Goal: Task Accomplishment & Management: Complete application form

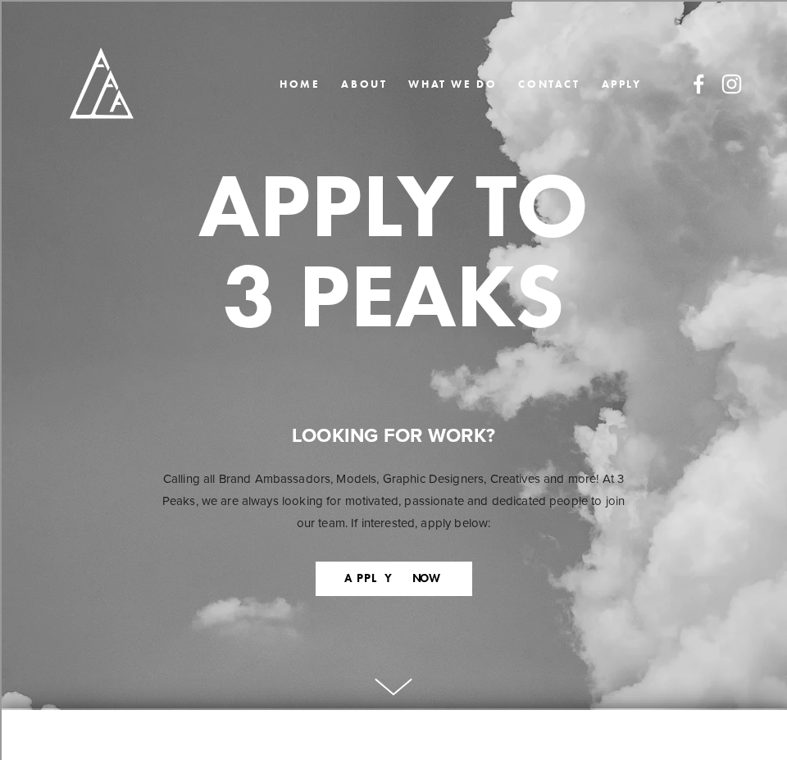
click at [388, 678] on icon at bounding box center [393, 687] width 39 height 19
click at [408, 662] on div "APPLY TO 3 PEAKS LOOKING FOR WORK? Calling all Brand Ambassadors, Models, Graph…" at bounding box center [393, 384] width 787 height 646
click at [404, 692] on icon at bounding box center [393, 687] width 39 height 19
click at [402, 690] on icon at bounding box center [393, 687] width 39 height 19
click at [402, 573] on button "APPLY NOW" at bounding box center [393, 578] width 157 height 34
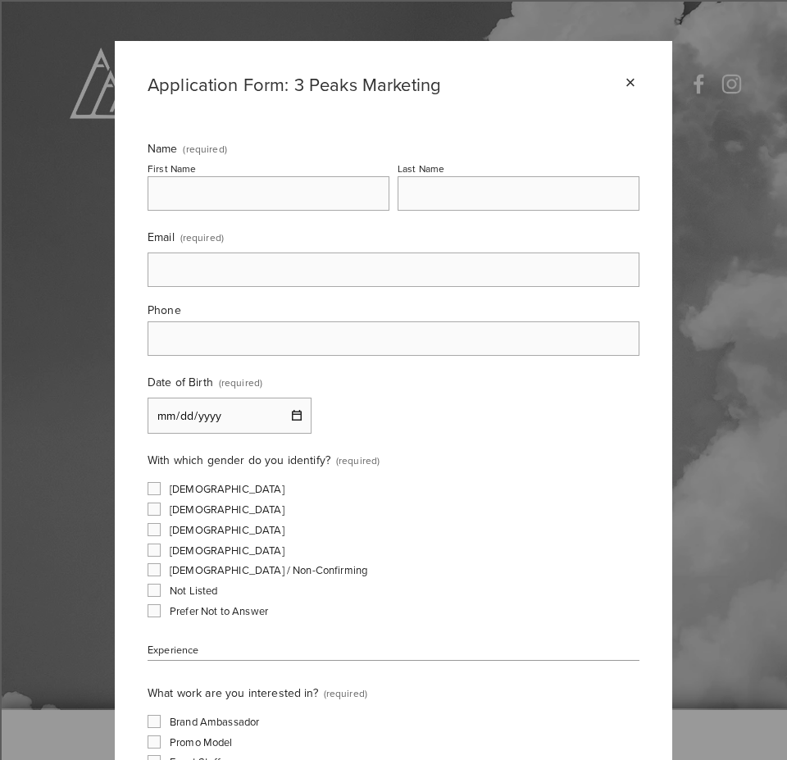
click at [320, 219] on fieldset "Name (required) First Name Last Name" at bounding box center [393, 182] width 492 height 85
click at [320, 211] on fieldset "Name (required) First Name Last Name" at bounding box center [393, 182] width 492 height 85
click at [297, 197] on input "First Name" at bounding box center [268, 193] width 242 height 34
type input "Anfernee"
type input "Austin"
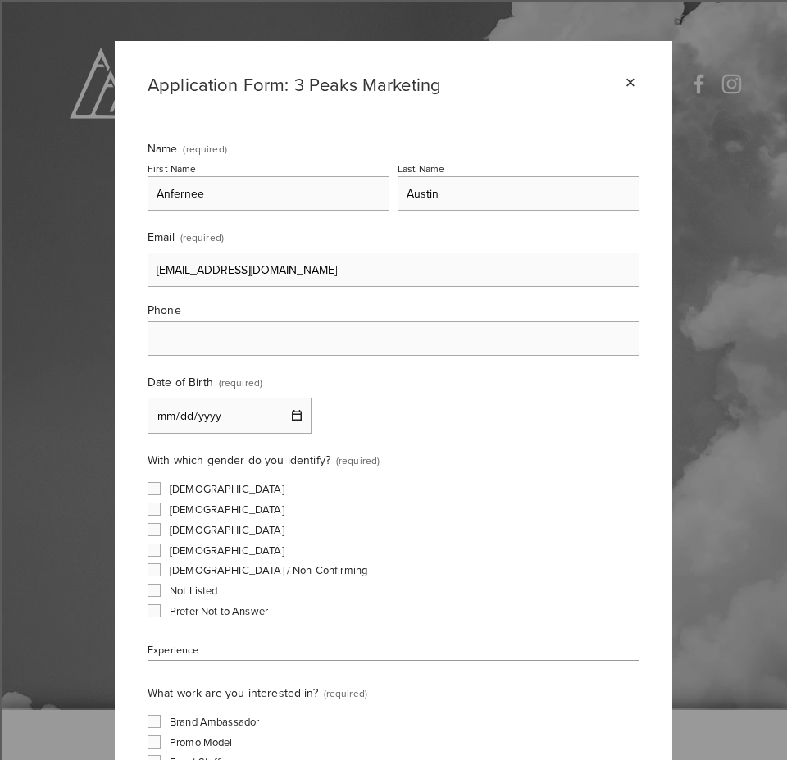
type input "[EMAIL_ADDRESS][DOMAIN_NAME]"
type input "[PHONE_NUMBER]"
type input "0011-07-01"
type input "0995-07-01"
type input "[DATE]"
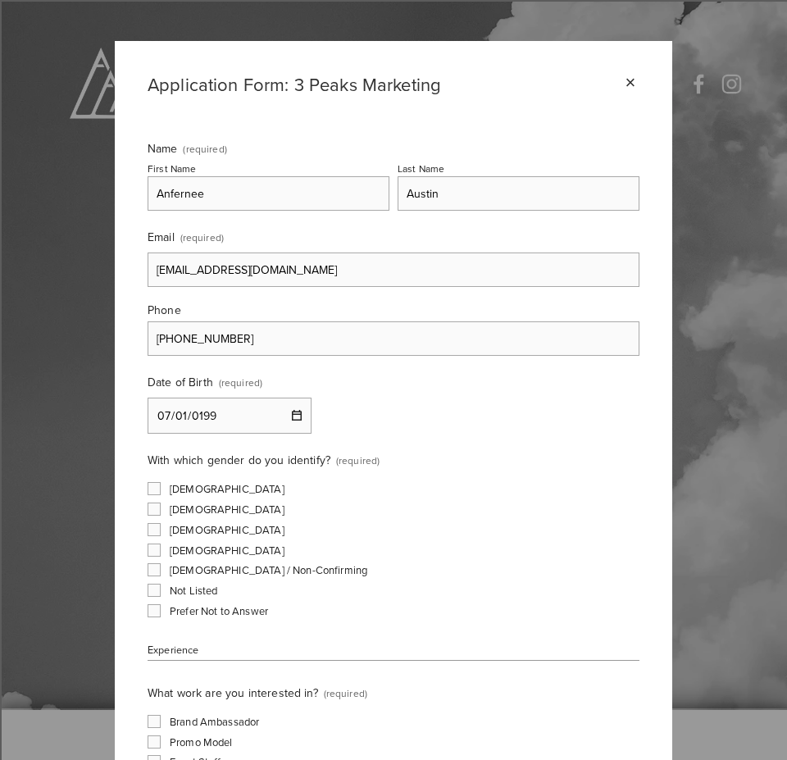
click at [147, 502] on input "[DEMOGRAPHIC_DATA]" at bounding box center [153, 508] width 13 height 13
checkbox input "true"
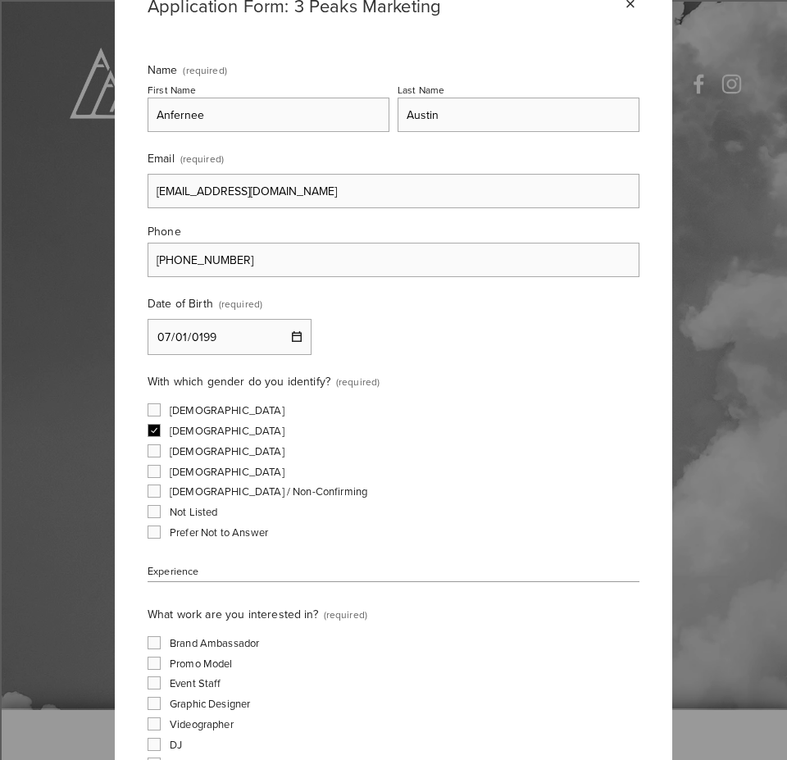
scroll to position [164, 0]
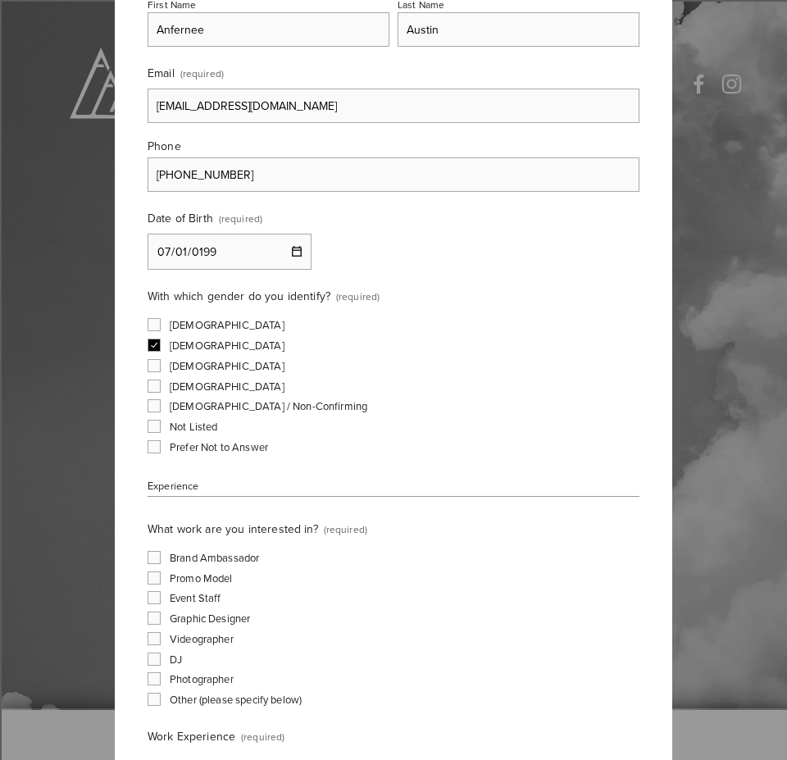
click at [219, 553] on span "Brand Ambassador" at bounding box center [214, 557] width 89 height 15
click at [161, 553] on input "Brand Ambassador" at bounding box center [153, 557] width 13 height 13
checkbox input "true"
click at [197, 600] on span "Event Staff" at bounding box center [196, 597] width 52 height 15
click at [161, 600] on input "Event Staff" at bounding box center [153, 597] width 13 height 13
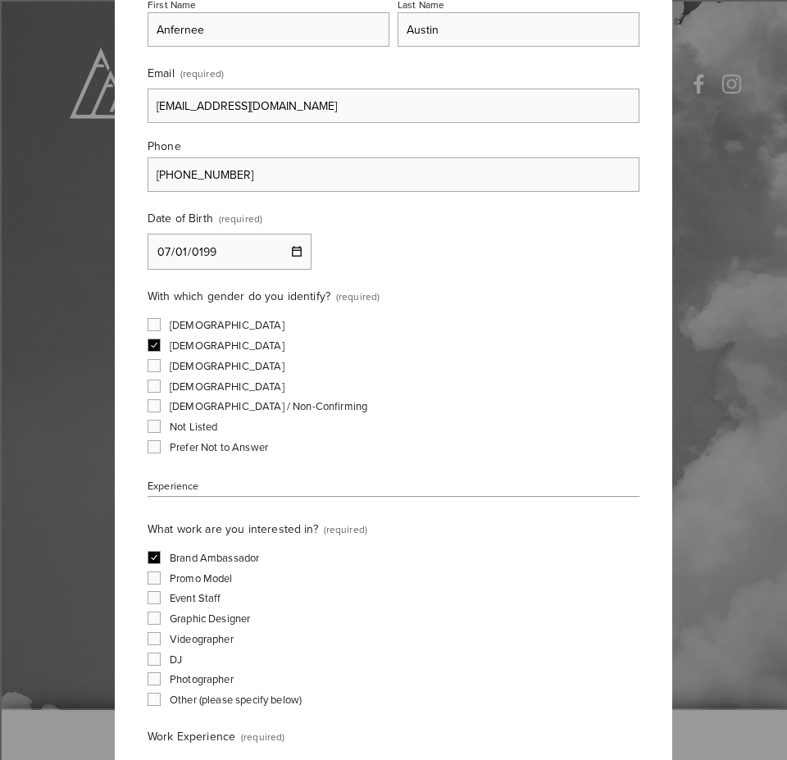
checkbox input "true"
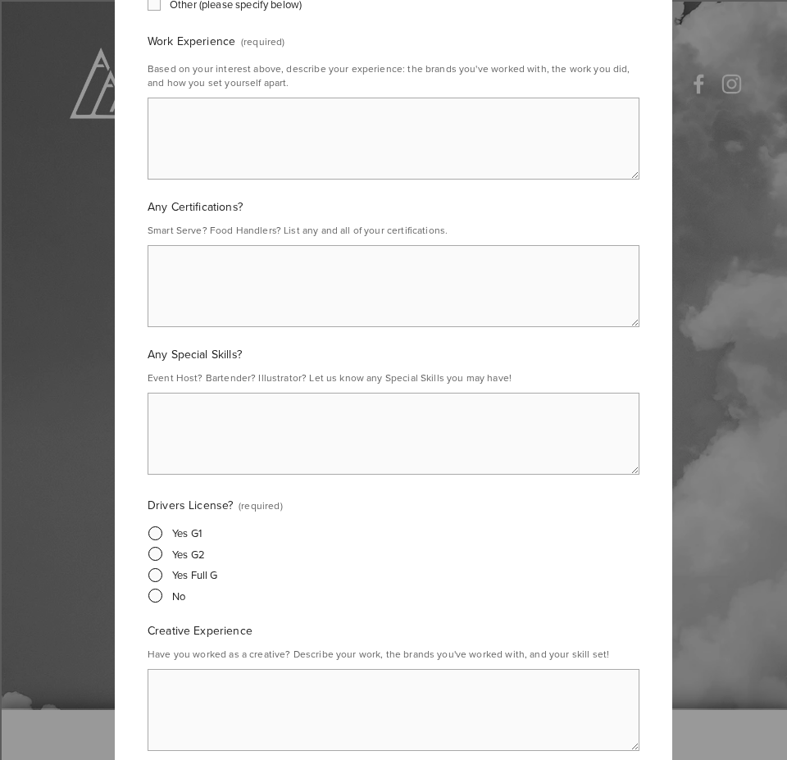
scroll to position [819, 0]
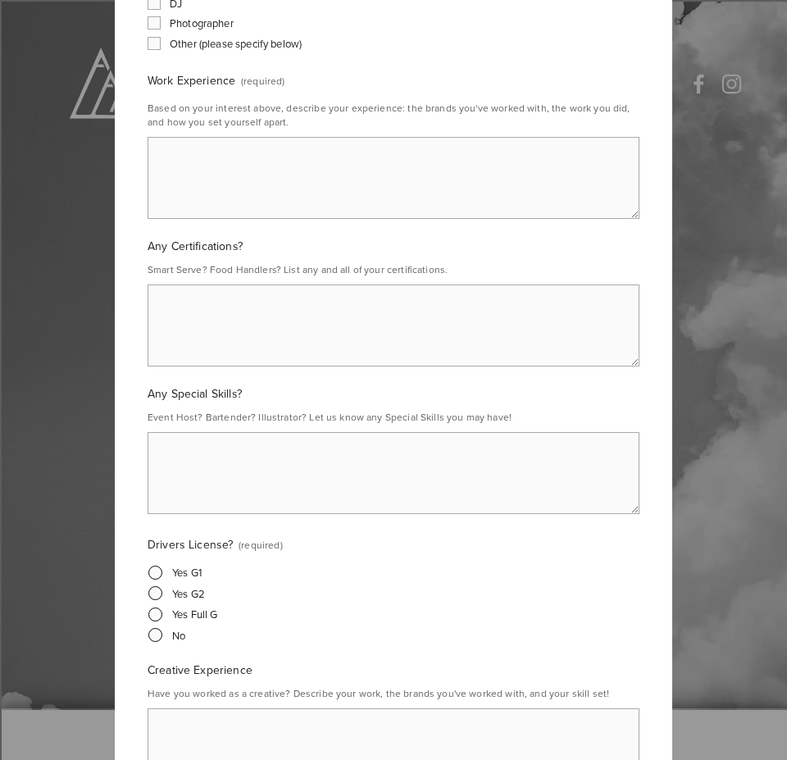
click at [261, 325] on textarea "Any Certifications?" at bounding box center [393, 325] width 492 height 82
type textarea "smart serve food handlers dz drivers license cpr whimis"
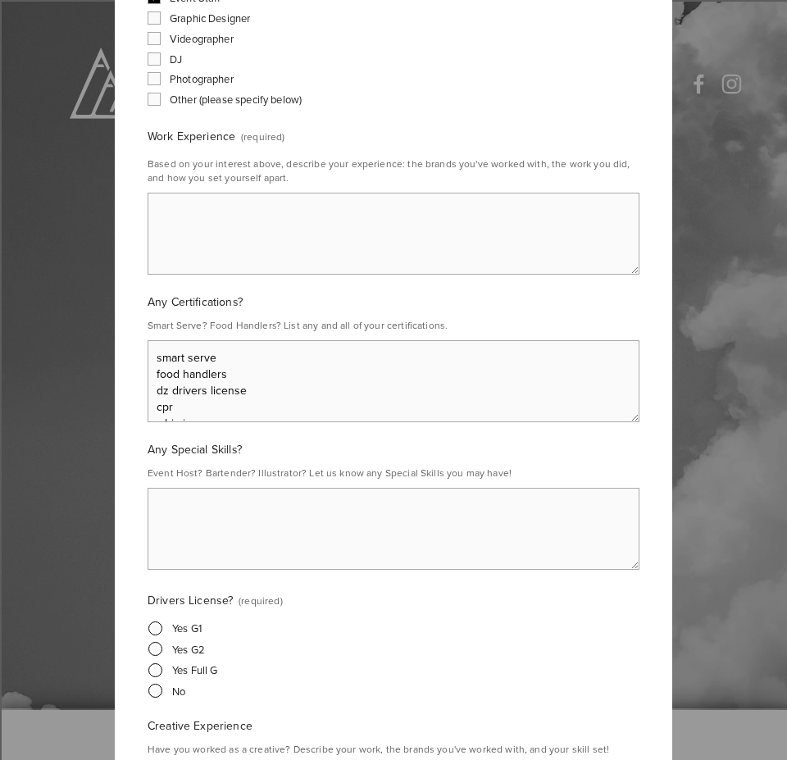
scroll to position [737, 0]
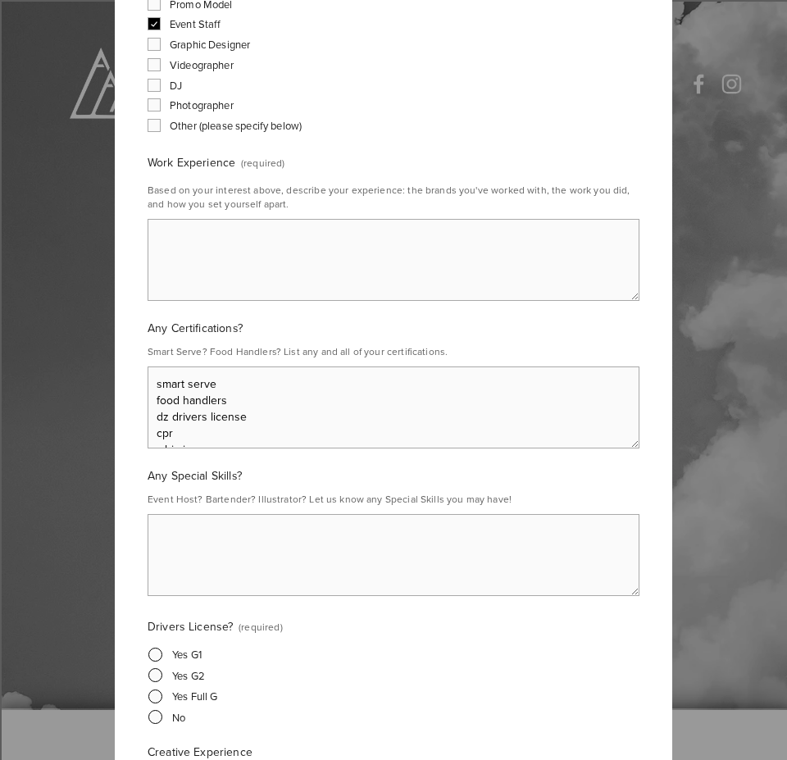
click at [220, 261] on textarea "Work Experience (required)" at bounding box center [393, 260] width 492 height 82
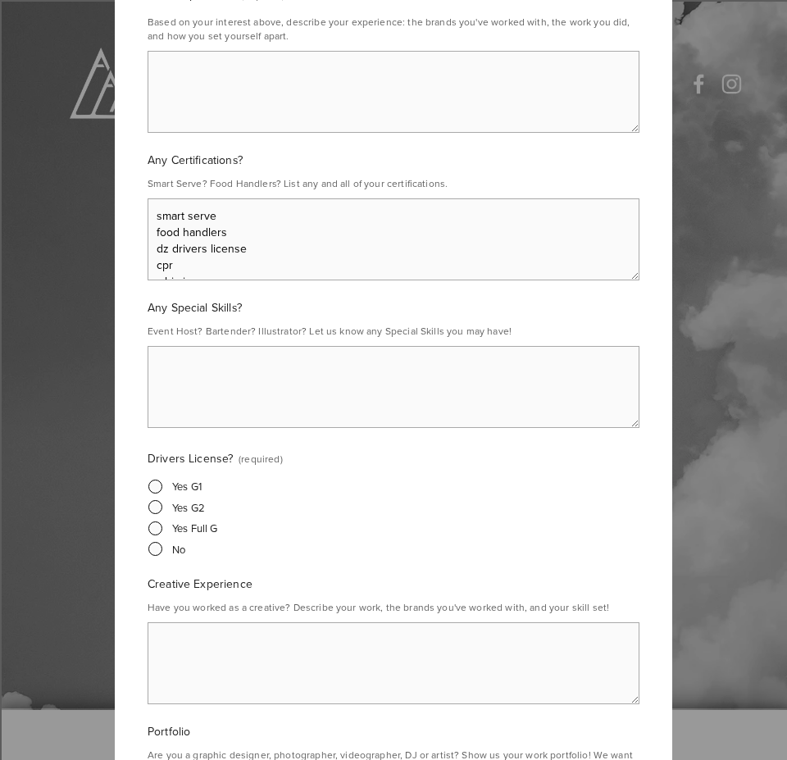
scroll to position [983, 0]
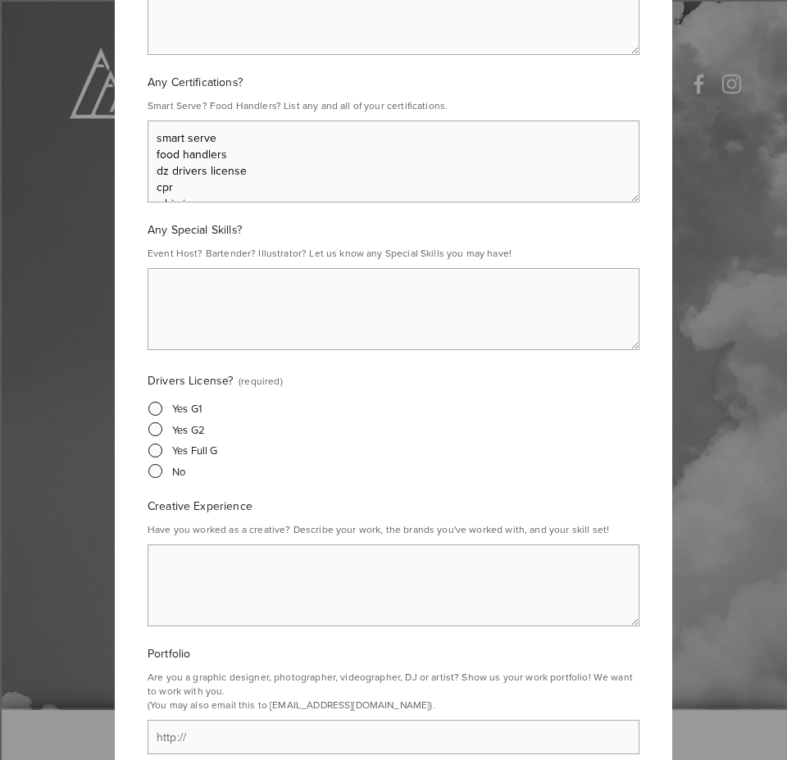
click at [172, 451] on span "Yes Full G" at bounding box center [195, 449] width 46 height 15
click at [159, 451] on input "Yes Full G" at bounding box center [153, 450] width 11 height 11
radio input "true"
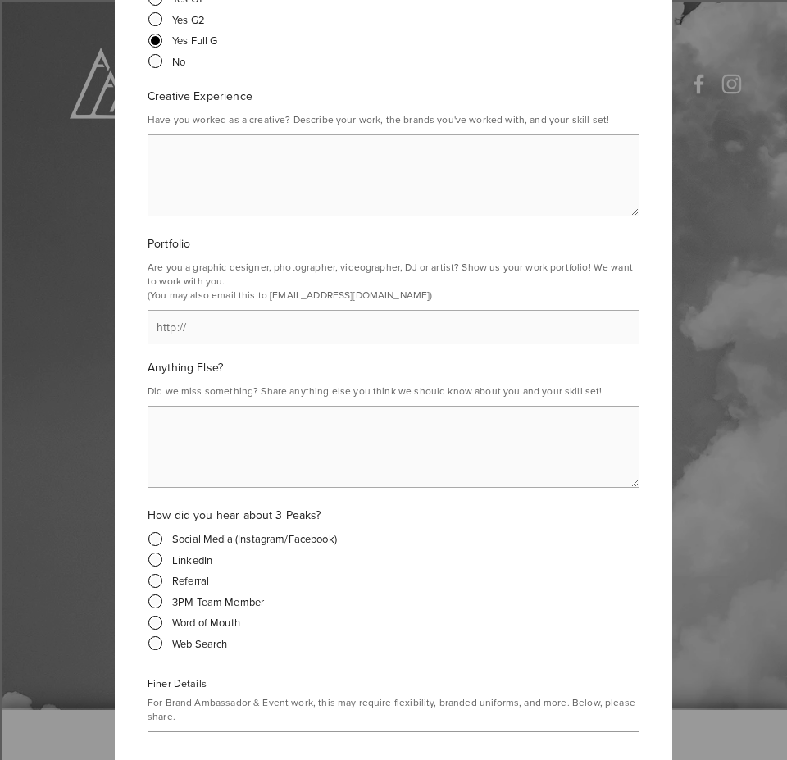
scroll to position [1475, 0]
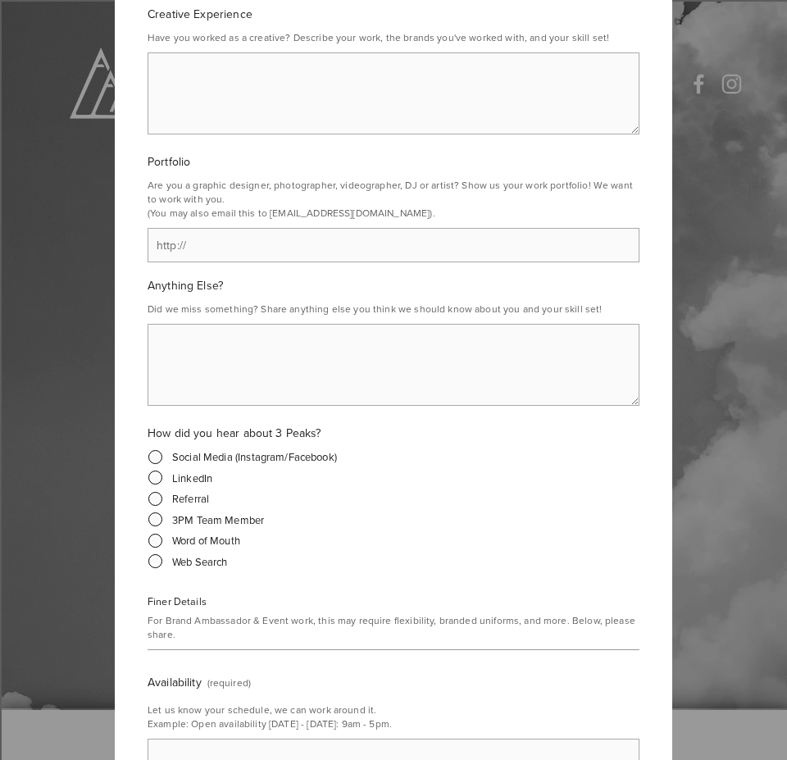
click at [172, 542] on span "Word of Mouth" at bounding box center [206, 540] width 68 height 15
click at [159, 542] on input "Word of Mouth" at bounding box center [153, 540] width 11 height 11
radio input "true"
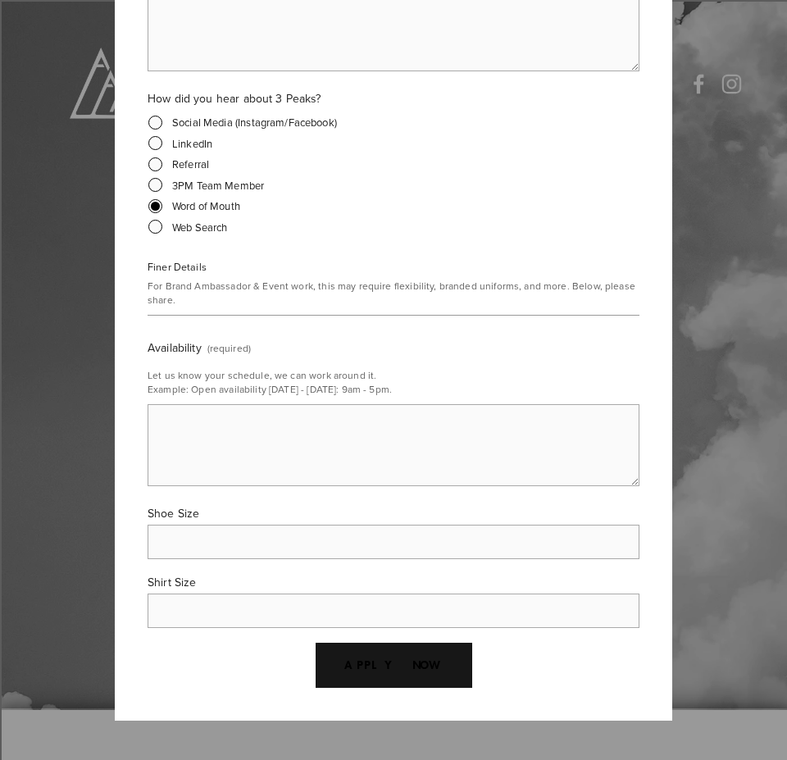
scroll to position [1811, 0]
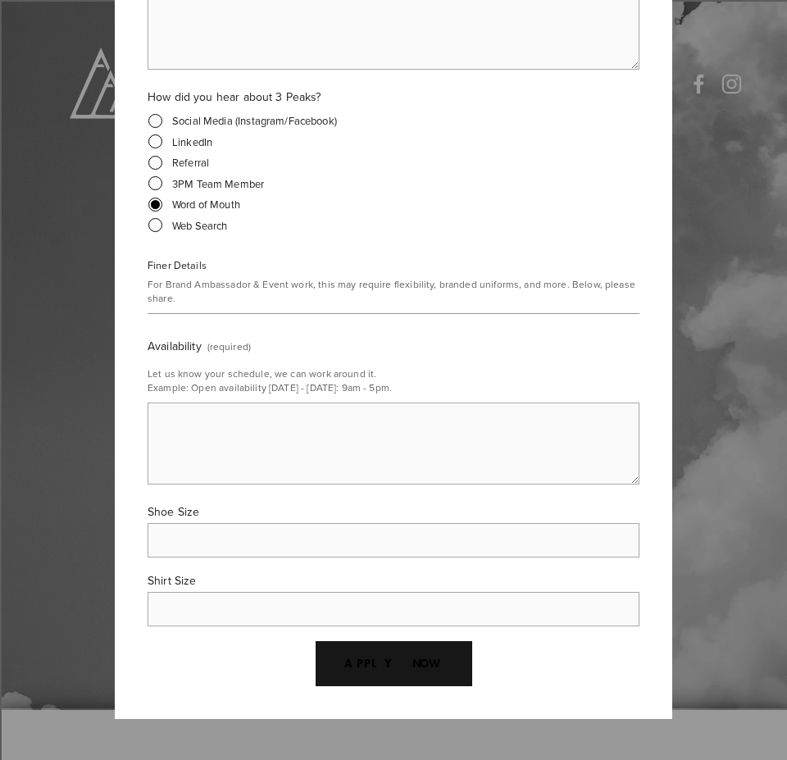
click at [256, 427] on textarea "Availability (required)" at bounding box center [393, 443] width 492 height 82
type textarea "currently my availability is open"
click at [227, 535] on input "Shoe Size" at bounding box center [393, 540] width 492 height 34
type input "m"
type input "11 [DEMOGRAPHIC_DATA] men"
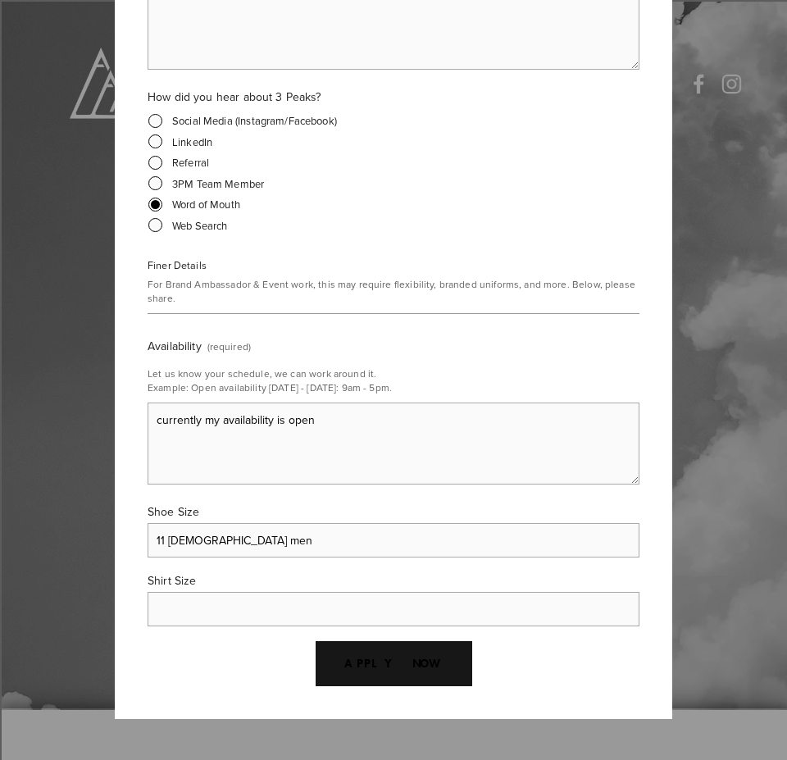
click at [243, 597] on input "Shirt Size" at bounding box center [393, 609] width 492 height 34
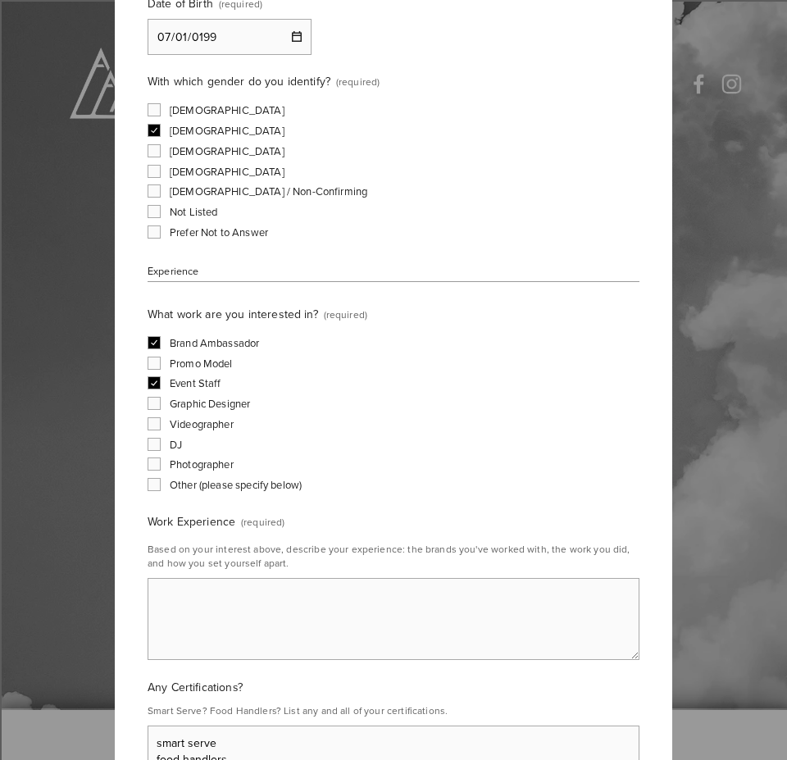
scroll to position [336, 0]
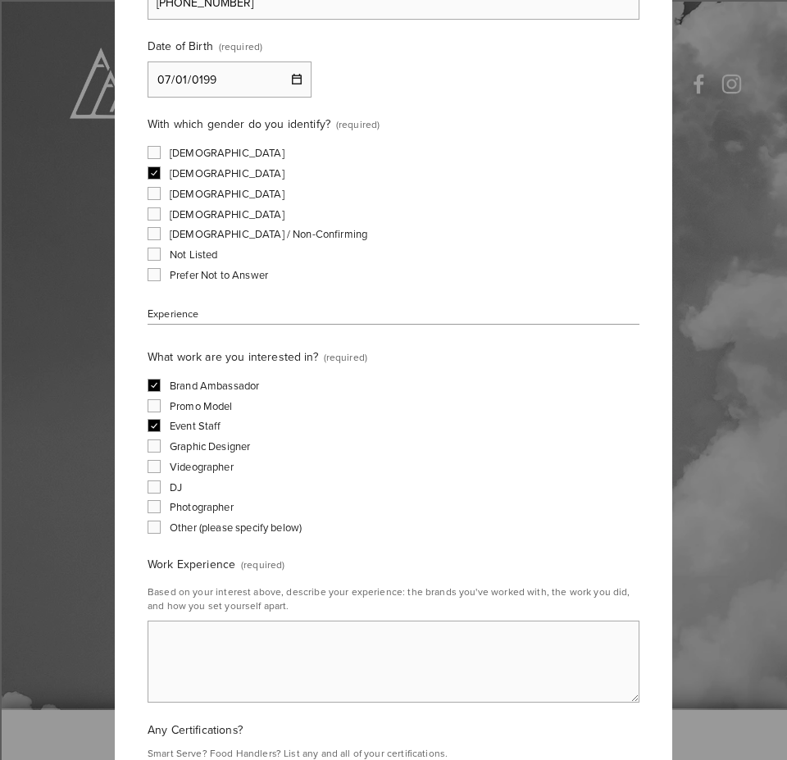
type input "medium"
click at [249, 625] on textarea "Work Experience (required)" at bounding box center [393, 661] width 492 height 82
click at [170, 641] on textarea "I ahve worked a variety of large scale events as a brand ambassador and event s…" at bounding box center [393, 661] width 492 height 82
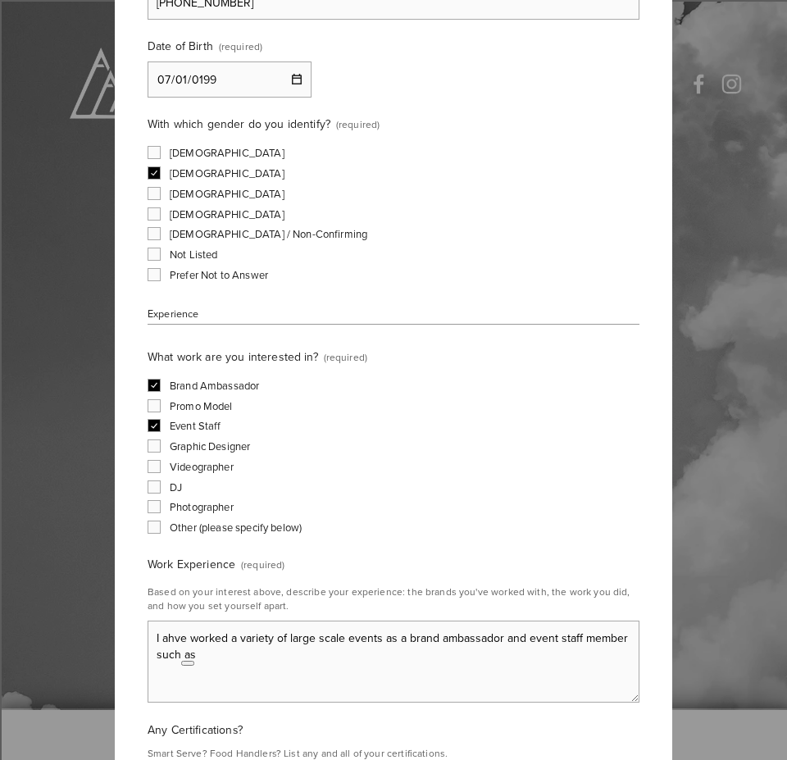
click at [171, 641] on textarea "I ahve worked a variety of large scale events as a brand ambassador and event s…" at bounding box center [393, 661] width 492 height 82
click at [213, 654] on html at bounding box center [195, 659] width 41 height 28
click at [179, 641] on textarea "I ahve worked a variety of large scale events as a brand ambassador and event s…" at bounding box center [393, 661] width 492 height 82
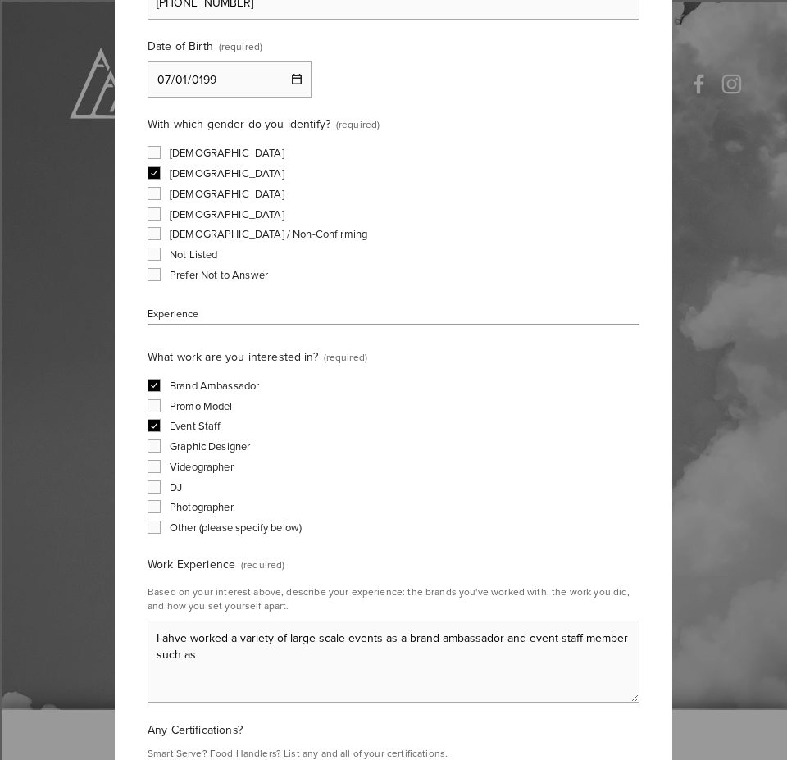
click at [175, 640] on textarea "I ahve worked a variety of large scale events as a brand ambassador and event s…" at bounding box center [393, 661] width 492 height 82
click at [491, 636] on textarea "I have worked a variety of large scale events as a brand ambassador and event s…" at bounding box center [393, 661] width 492 height 82
click at [496, 637] on textarea "I have worked a variety of large scale events as a brand ambassador and event s…" at bounding box center [393, 661] width 492 height 82
click at [481, 651] on textarea "I have worked a variety of large scale events as a brand ambassador and event s…" at bounding box center [393, 661] width 492 height 82
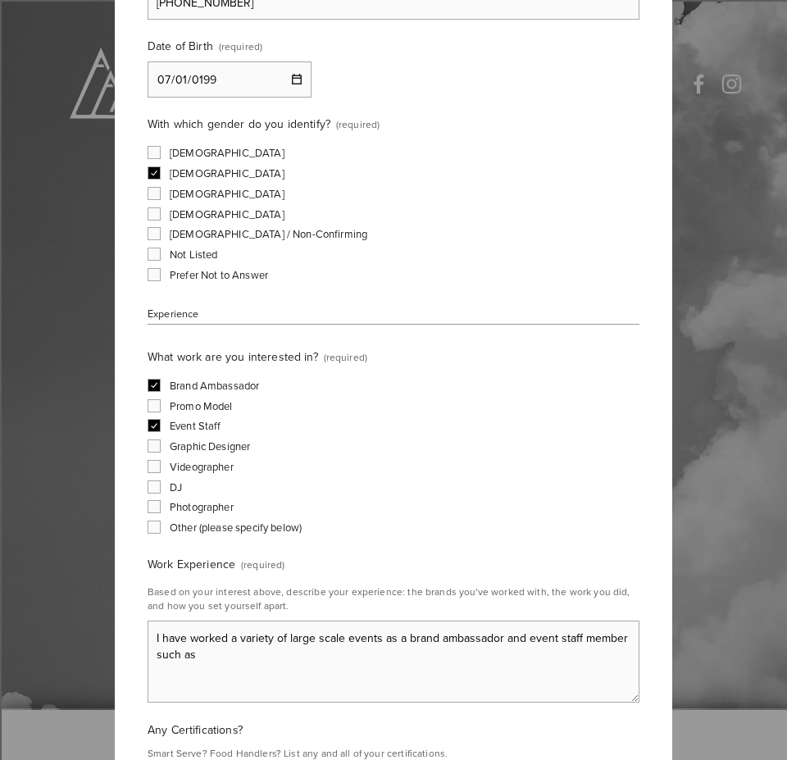
drag, startPoint x: 490, startPoint y: 657, endPoint x: 406, endPoint y: 664, distance: 84.7
click at [406, 664] on textarea "I have worked a variety of large scale events as a brand ambassador and event s…" at bounding box center [393, 661] width 492 height 82
click at [397, 657] on textarea "I have worked a variety of large scale events as a brand ambassador and event s…" at bounding box center [393, 661] width 492 height 82
click at [410, 657] on textarea "I have worked a variety of large scale events as a brand ambassador and event s…" at bounding box center [393, 661] width 492 height 82
drag, startPoint x: 459, startPoint y: 639, endPoint x: 443, endPoint y: 646, distance: 16.9
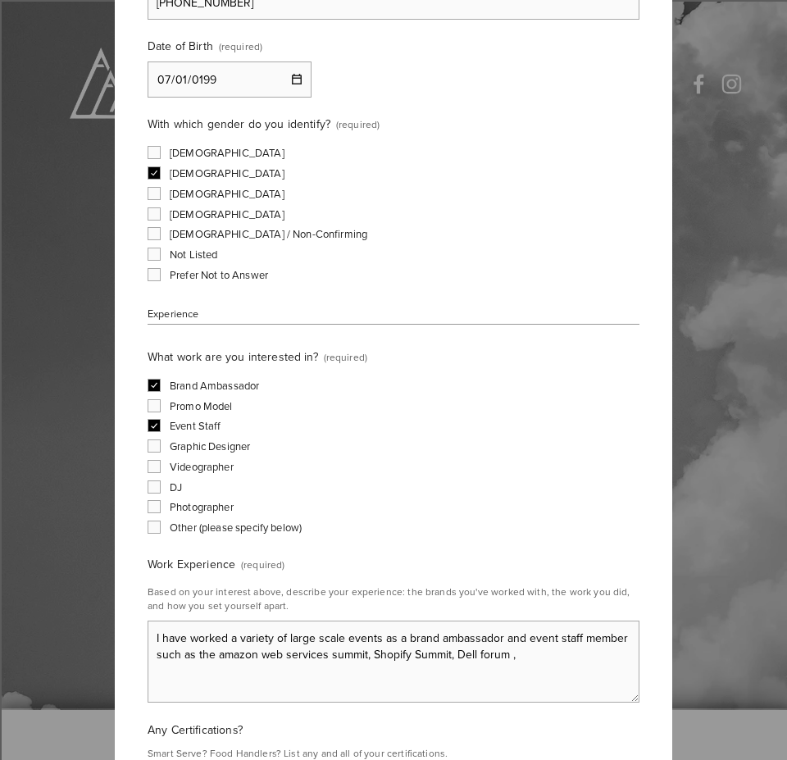
click at [527, 655] on textarea "I have worked a variety of large scale events as a brand ambassador and event s…" at bounding box center [393, 661] width 492 height 82
drag, startPoint x: 519, startPoint y: 640, endPoint x: 393, endPoint y: 635, distance: 125.5
click at [393, 635] on textarea "I have worked a variety of large scale events as a brand ambassador and event s…" at bounding box center [393, 661] width 492 height 82
click at [484, 656] on textarea "I have worked a variety of large scale events as event staff member such as the…" at bounding box center [393, 661] width 492 height 82
click at [376, 638] on textarea "I have worked a variety of large scale events as event staff member such as the…" at bounding box center [393, 661] width 492 height 82
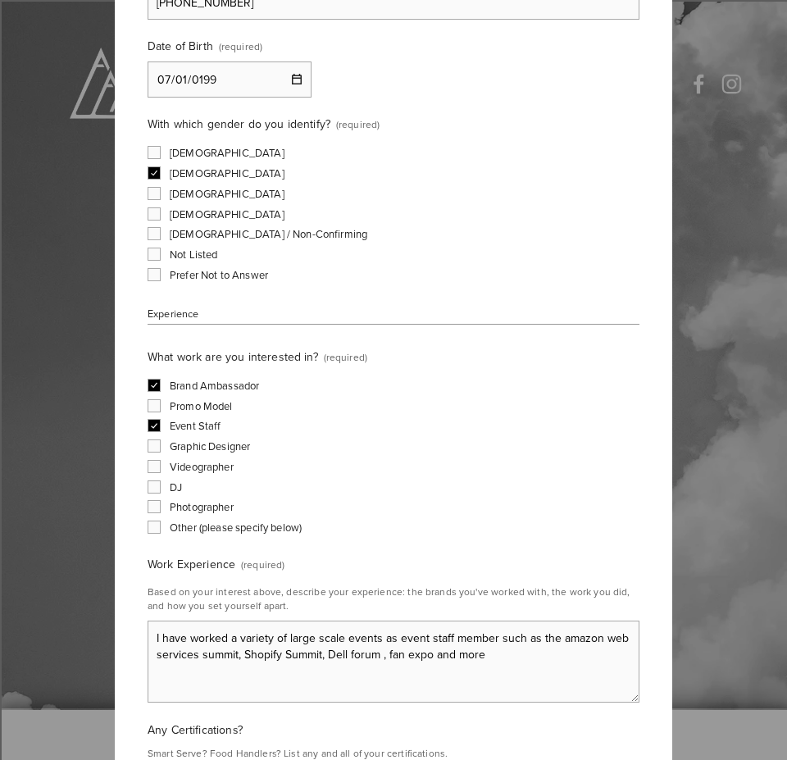
click at [391, 638] on textarea "I have worked a variety of large scale events as event staff member such as the…" at bounding box center [393, 661] width 492 height 82
click at [503, 656] on textarea "I have worked a variety of large scale events as an event staff member such as …" at bounding box center [393, 661] width 492 height 82
click at [252, 655] on textarea "I have worked a variety of large scale events as an event staff member such as …" at bounding box center [393, 661] width 492 height 82
click at [253, 657] on textarea "I have worked a variety of large scale events as an event staff member such as …" at bounding box center [393, 661] width 492 height 82
click at [255, 657] on textarea "I have worked a variety of large scale events as an event staff member such as …" at bounding box center [393, 661] width 492 height 82
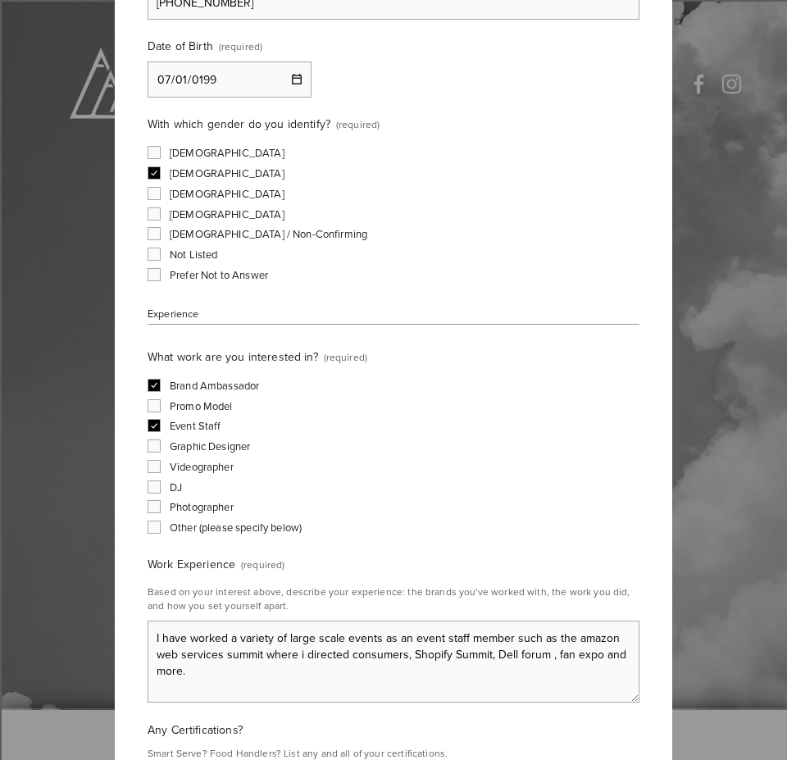
click at [483, 661] on textarea "I have worked a variety of large scale events as an event staff member such as …" at bounding box center [393, 661] width 492 height 82
click at [261, 672] on textarea "I have worked a variety of large scale events as an event staff member such as …" at bounding box center [393, 661] width 492 height 82
drag, startPoint x: 497, startPoint y: 670, endPoint x: 448, endPoint y: 678, distance: 49.7
click at [448, 678] on textarea "I have worked a variety of large scale events as an event staff member such as …" at bounding box center [393, 661] width 492 height 82
click at [574, 637] on textarea "I have worked a variety of large scale events as an event staff member such as …" at bounding box center [393, 661] width 492 height 82
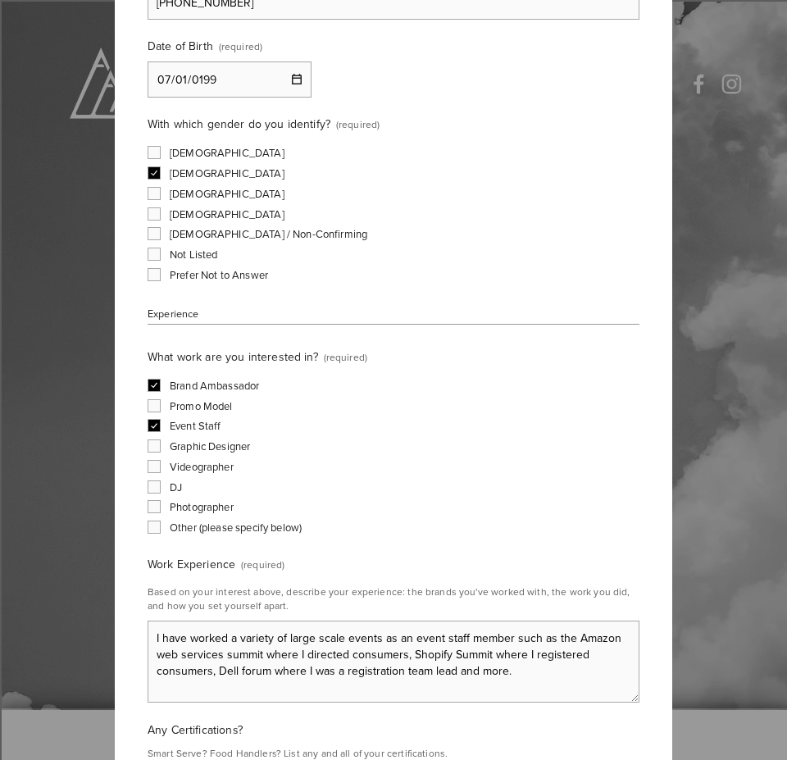
click at [159, 656] on textarea "I have worked a variety of large scale events as an event staff member such as …" at bounding box center [393, 661] width 492 height 82
type textarea "I have worked a variety of large scale events as an event staff member such as …"
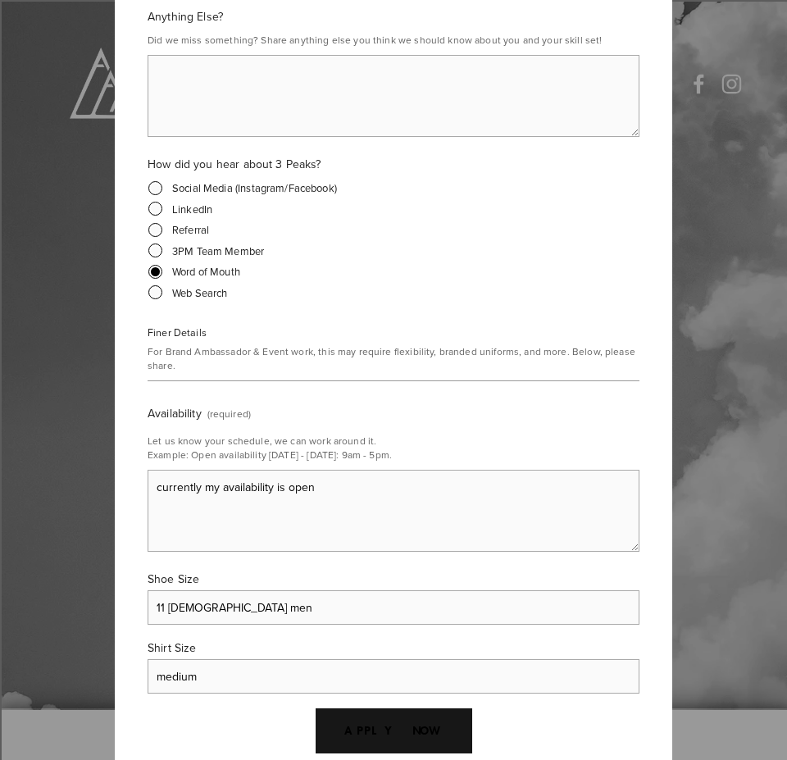
scroll to position [1811, 0]
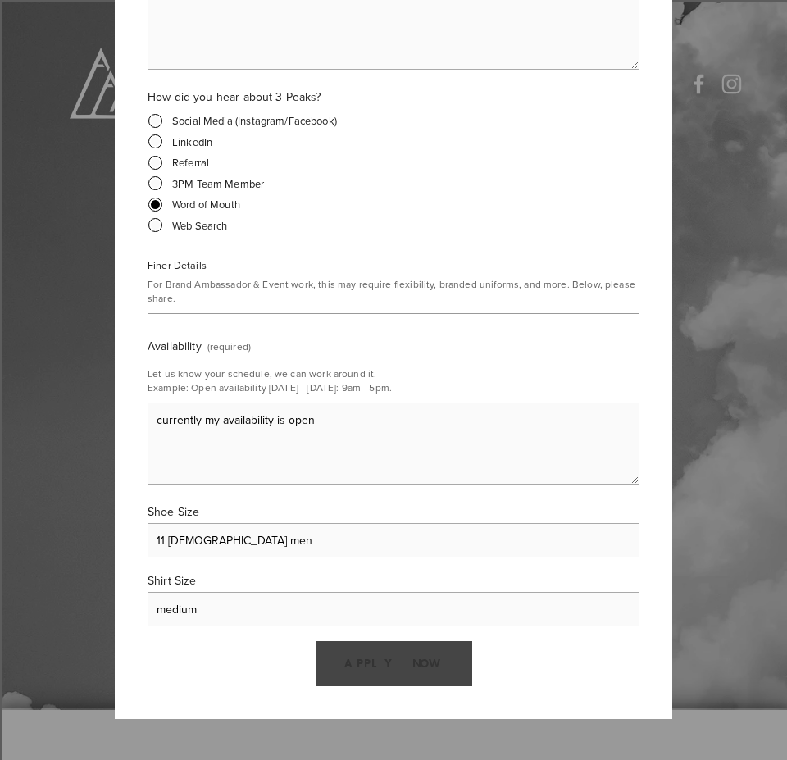
click at [374, 659] on span "APPLY NOW" at bounding box center [393, 663] width 99 height 14
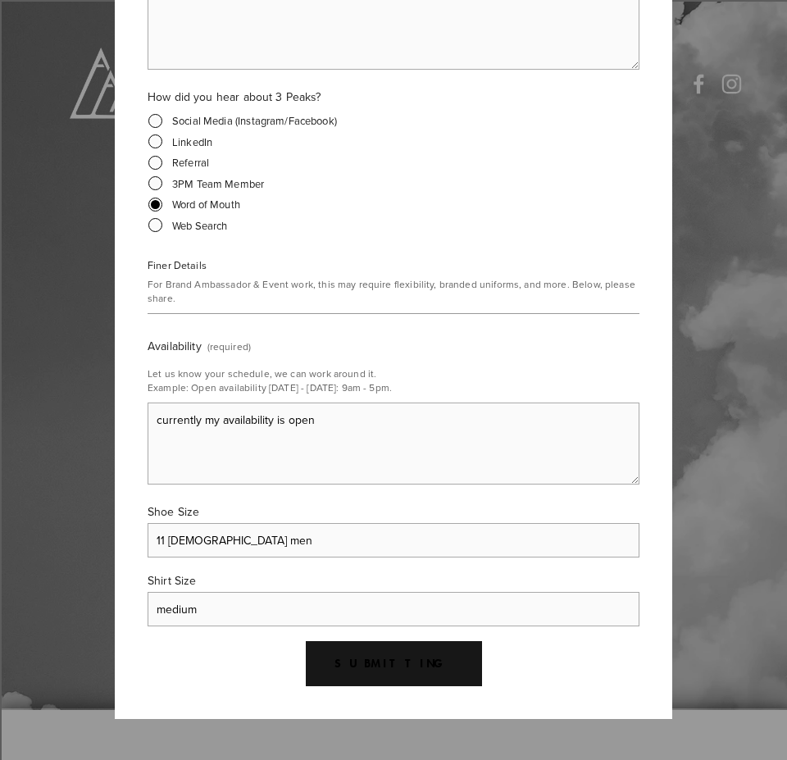
scroll to position [0, 0]
